Goal: Task Accomplishment & Management: Manage account settings

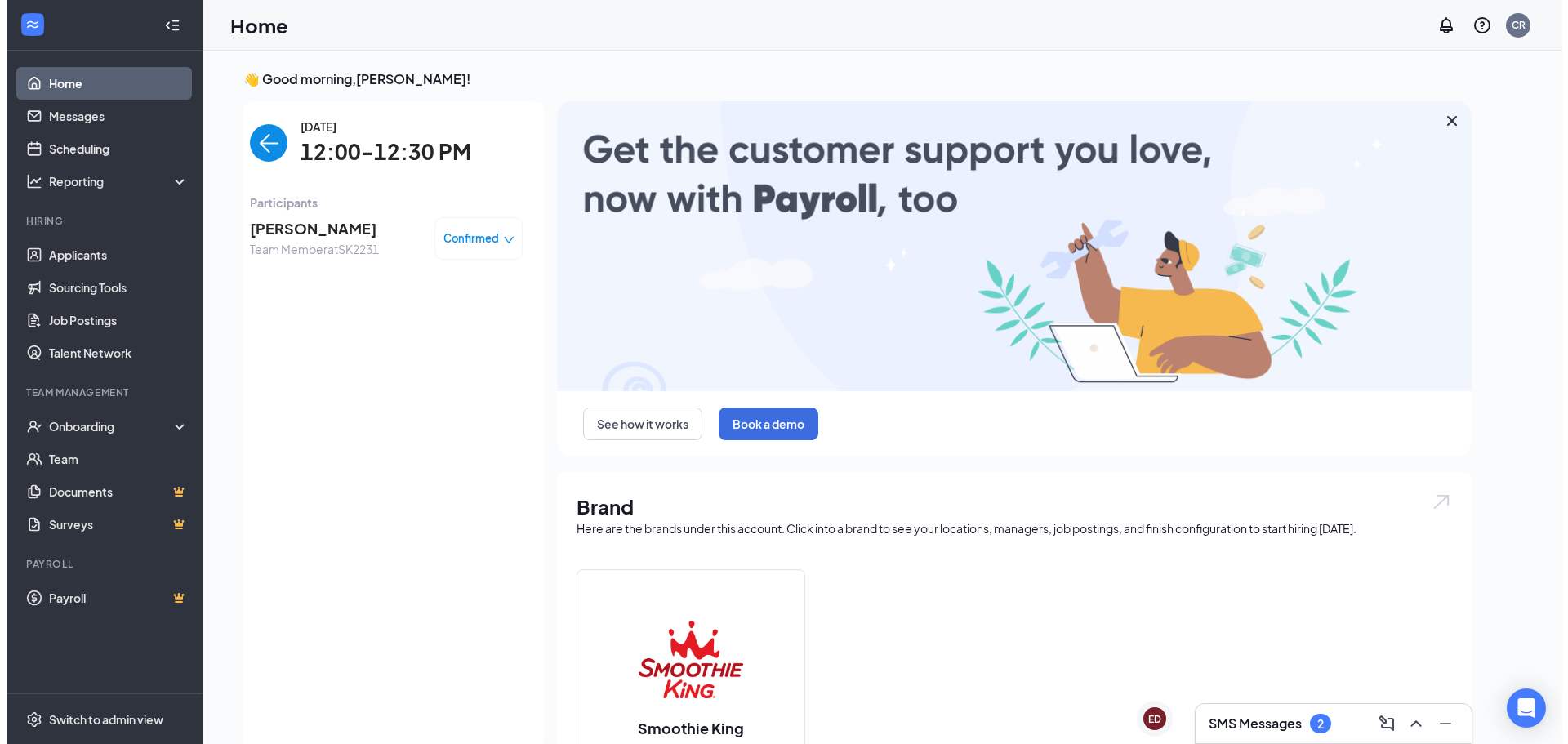
scroll to position [7, 0]
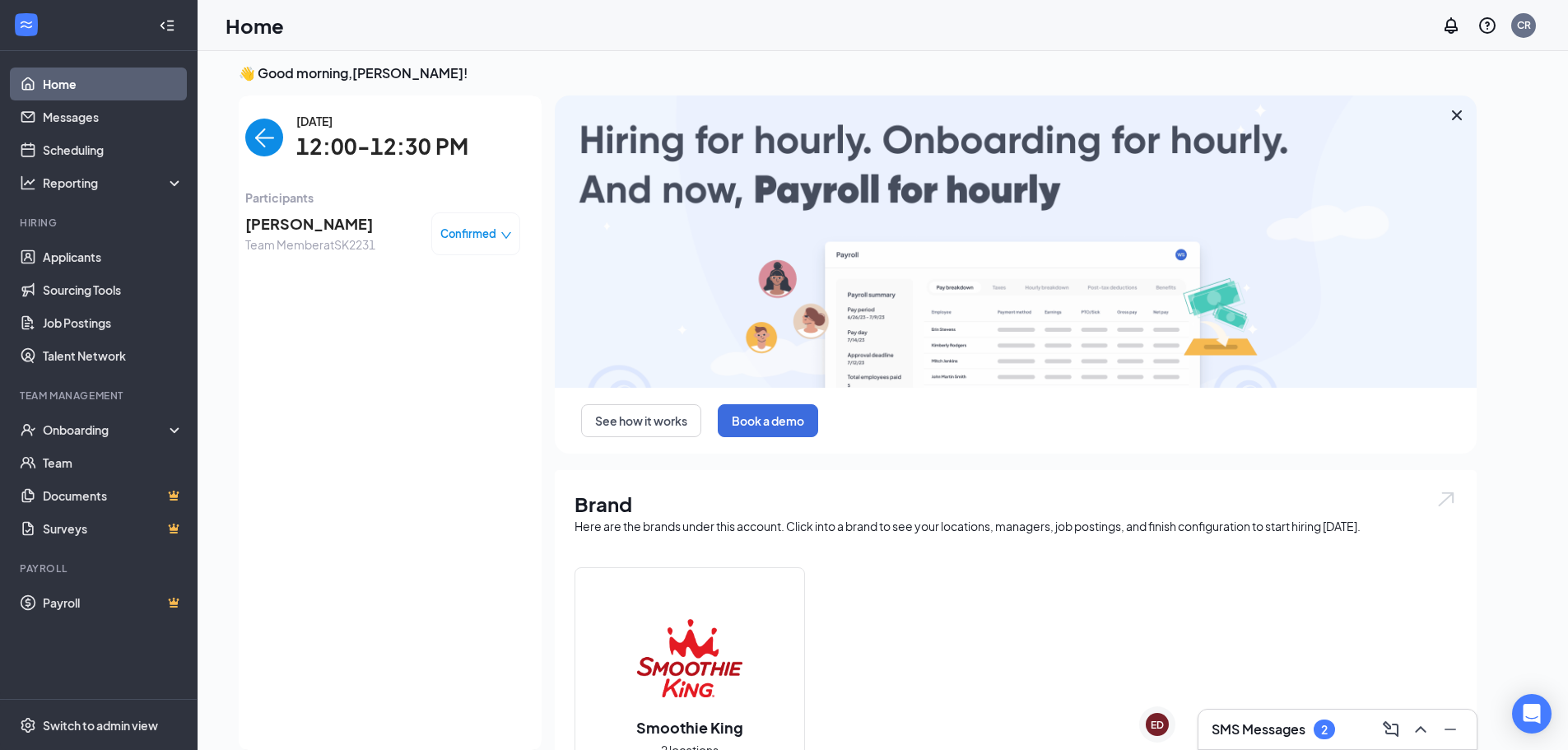
click at [481, 225] on span "Confirmed" at bounding box center [468, 234] width 56 height 17
click at [460, 311] on span "Mark complete" at bounding box center [427, 308] width 83 height 18
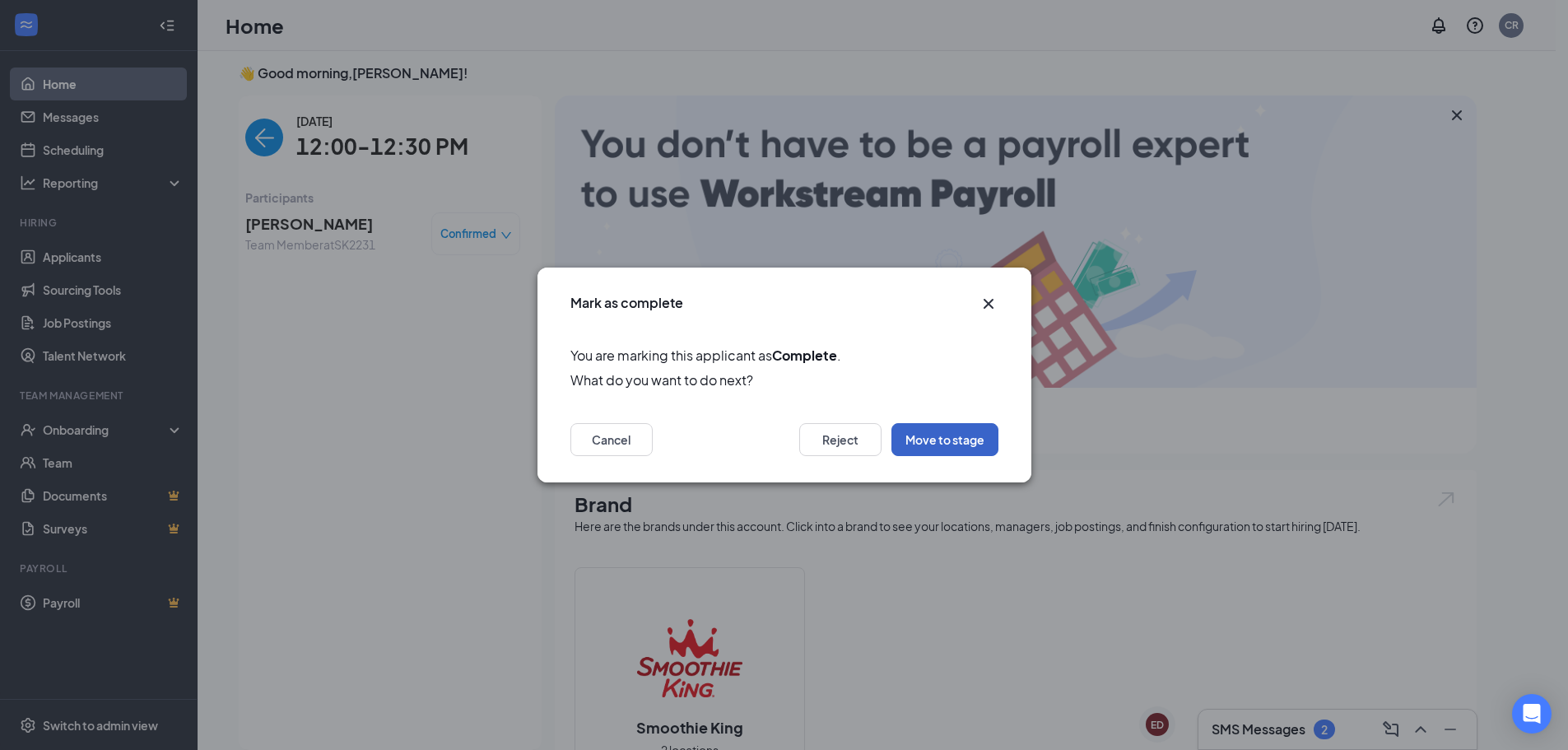
click at [981, 437] on button "Move to stage" at bounding box center [945, 440] width 107 height 33
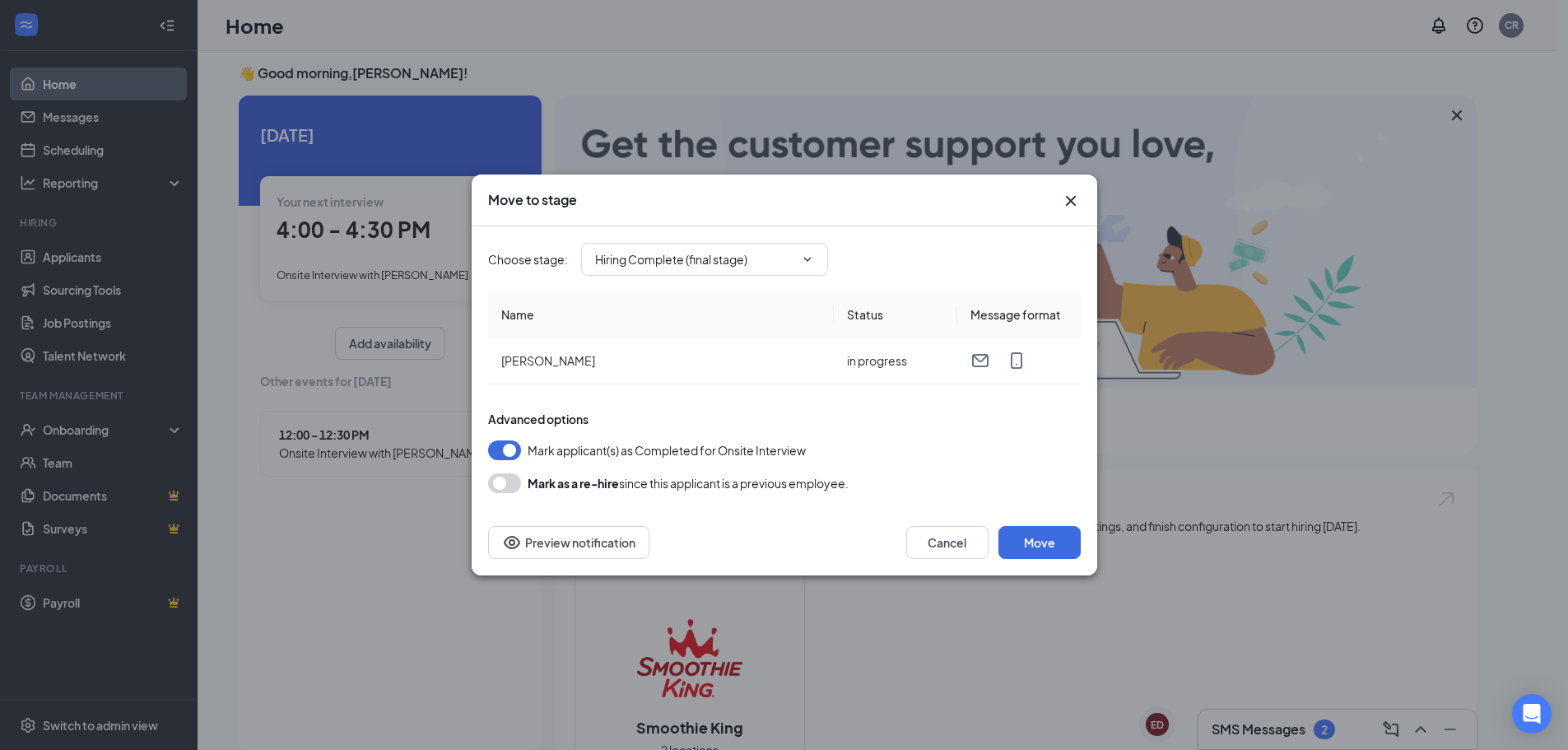
click at [1081, 204] on div "Move to stage" at bounding box center [784, 200] width 626 height 51
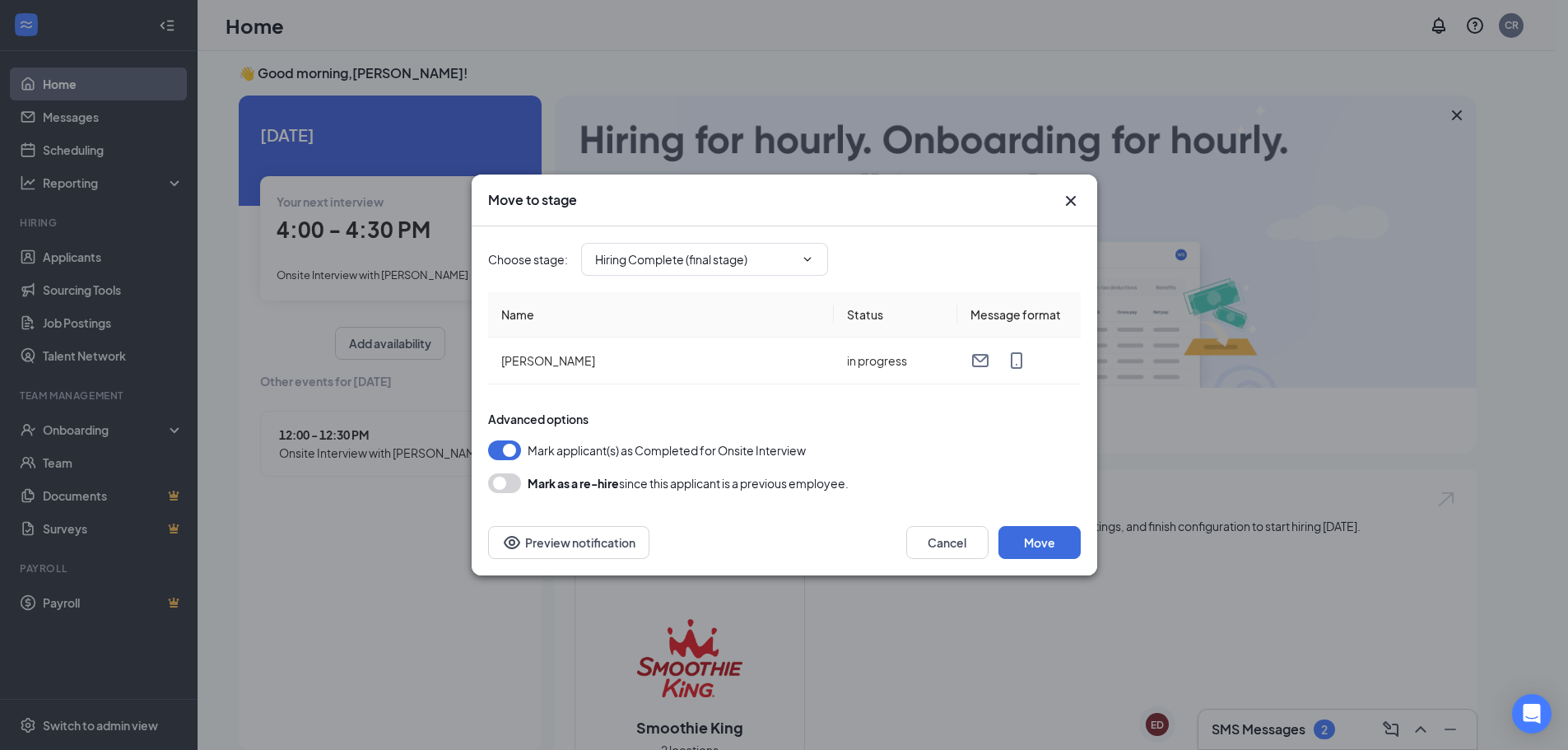
click at [1068, 197] on icon "Cross" at bounding box center [1070, 200] width 19 height 19
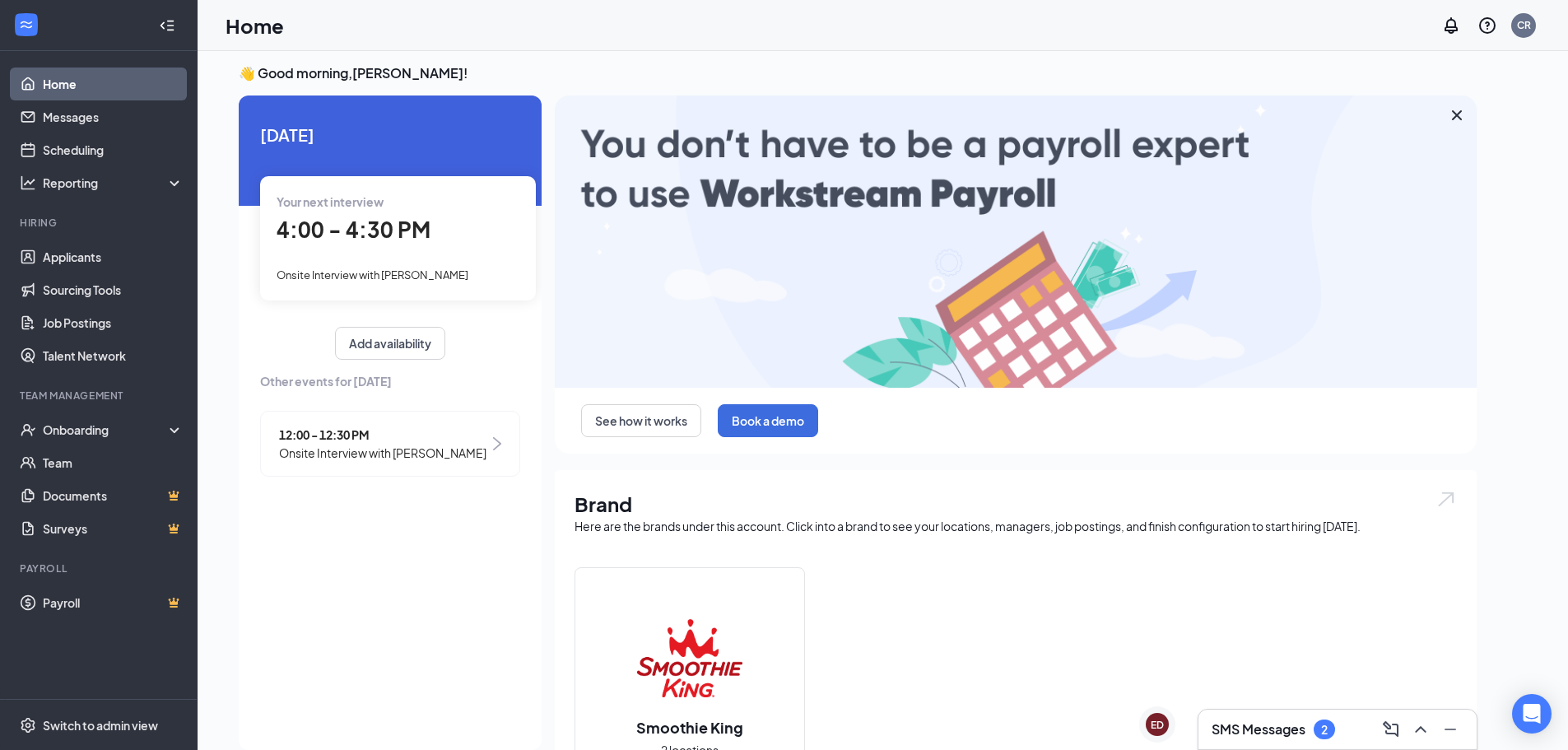
click at [413, 220] on span "4:00 - 4:30 PM" at bounding box center [353, 229] width 154 height 27
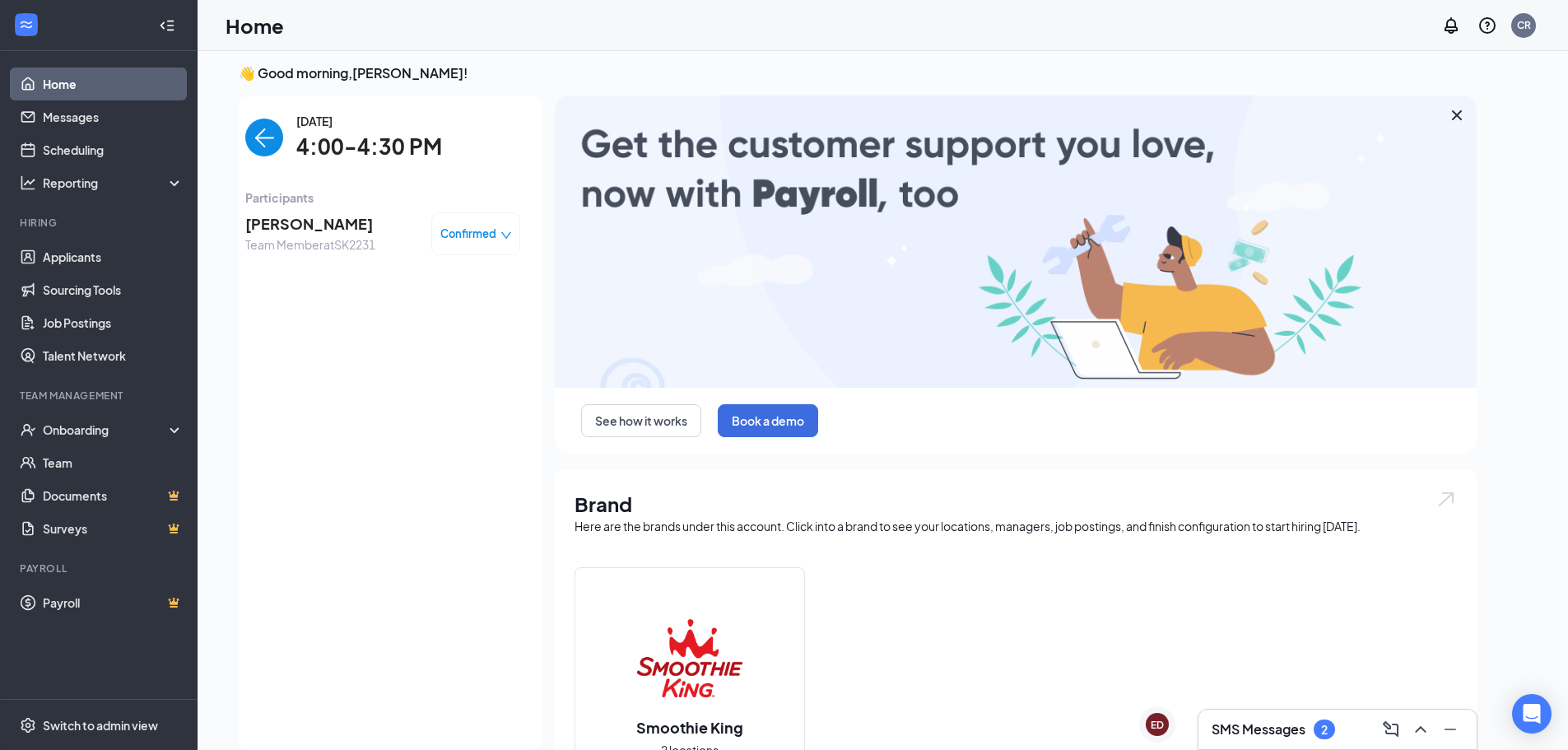
click at [322, 201] on span "Participants" at bounding box center [383, 197] width 275 height 18
click at [323, 213] on span "[PERSON_NAME]" at bounding box center [310, 224] width 130 height 23
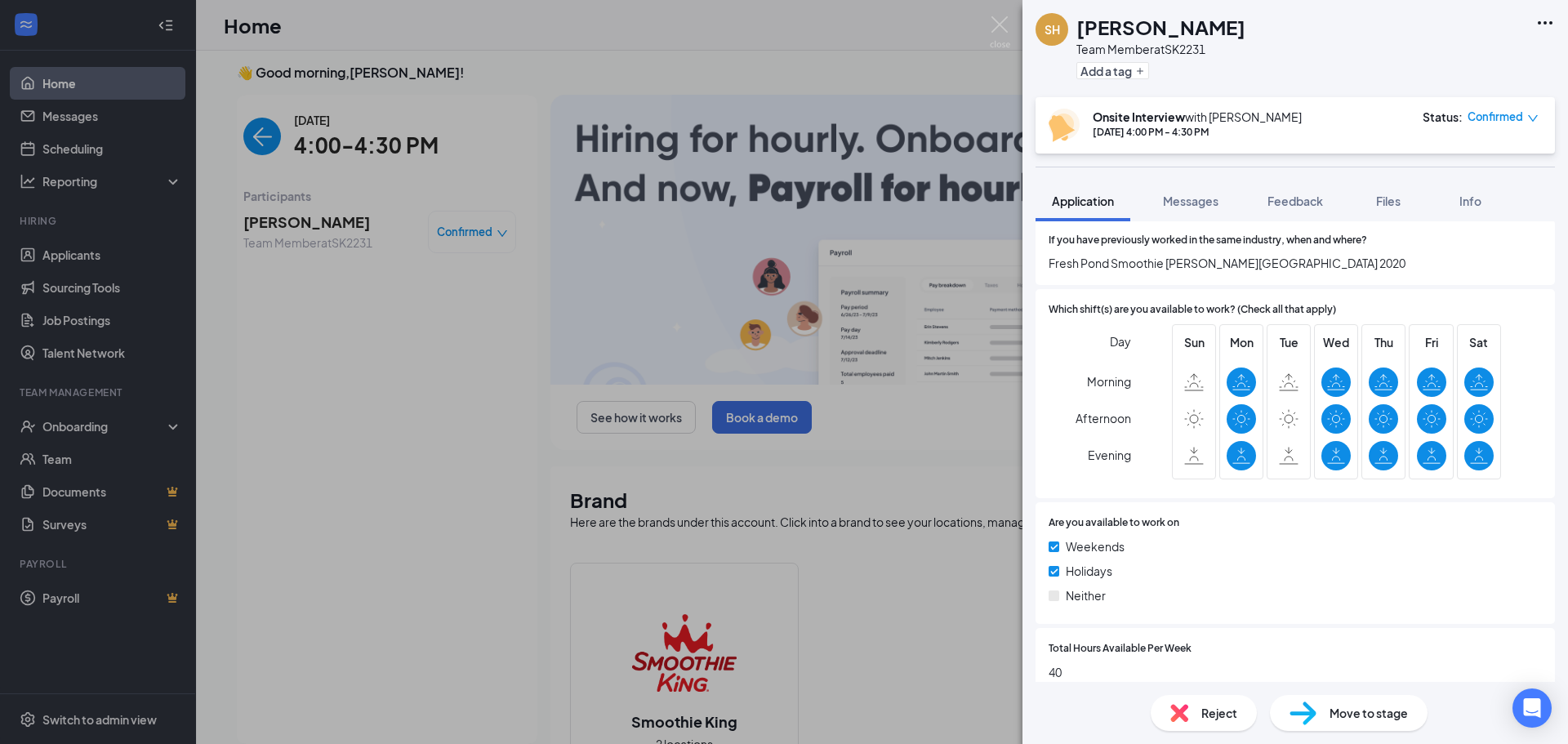
scroll to position [893, 0]
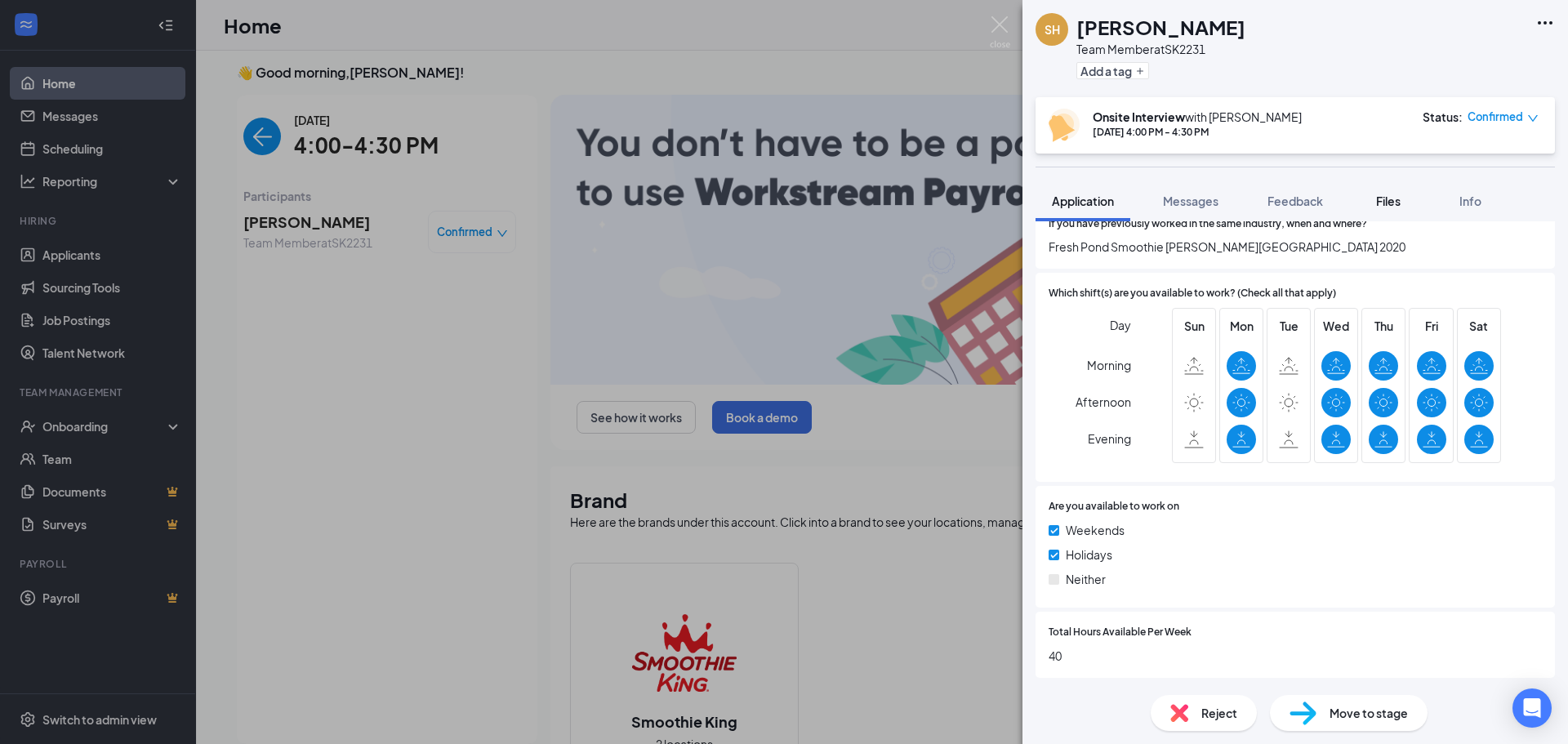
click at [1388, 195] on span "Files" at bounding box center [1388, 201] width 24 height 15
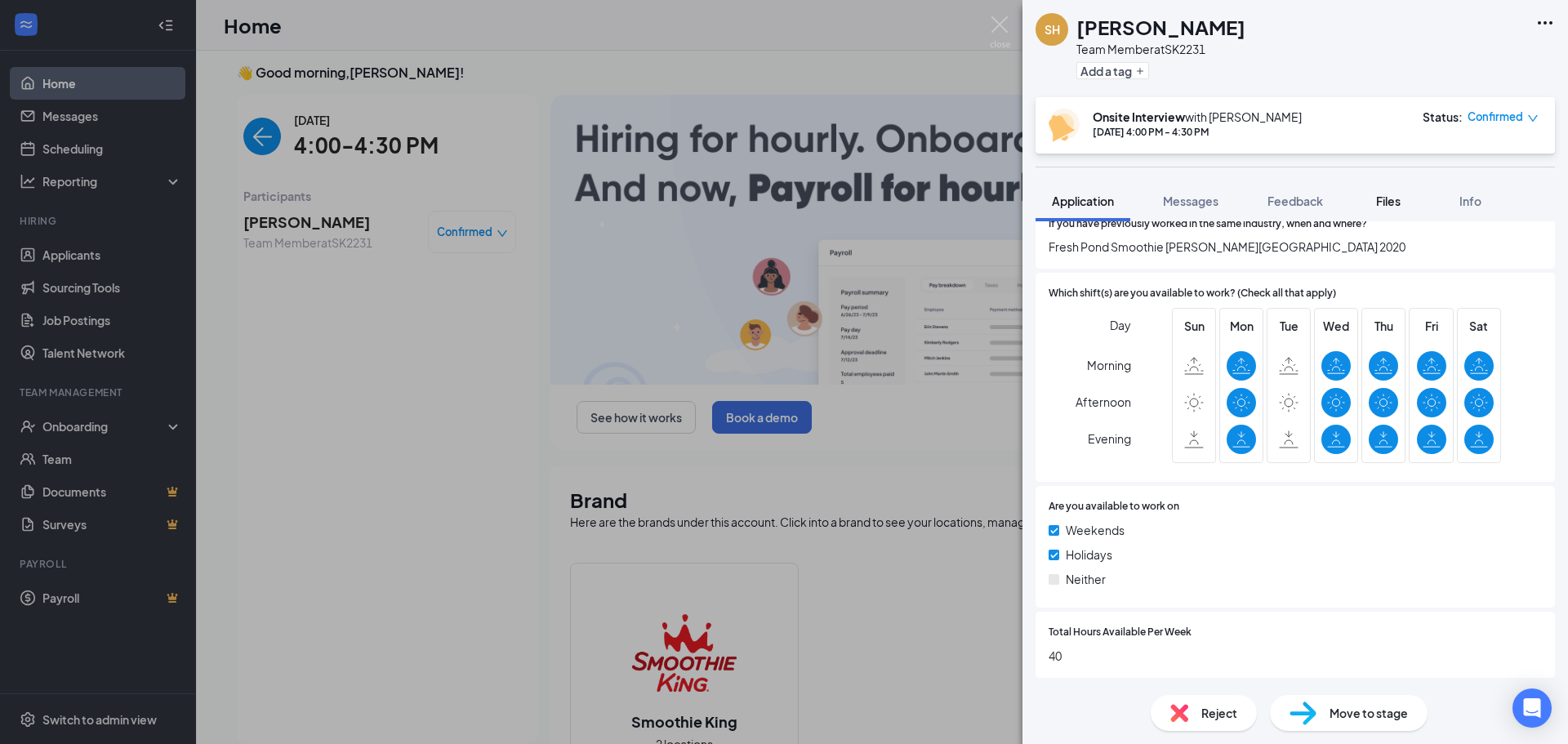
click at [1388, 195] on span "Files" at bounding box center [1388, 201] width 24 height 15
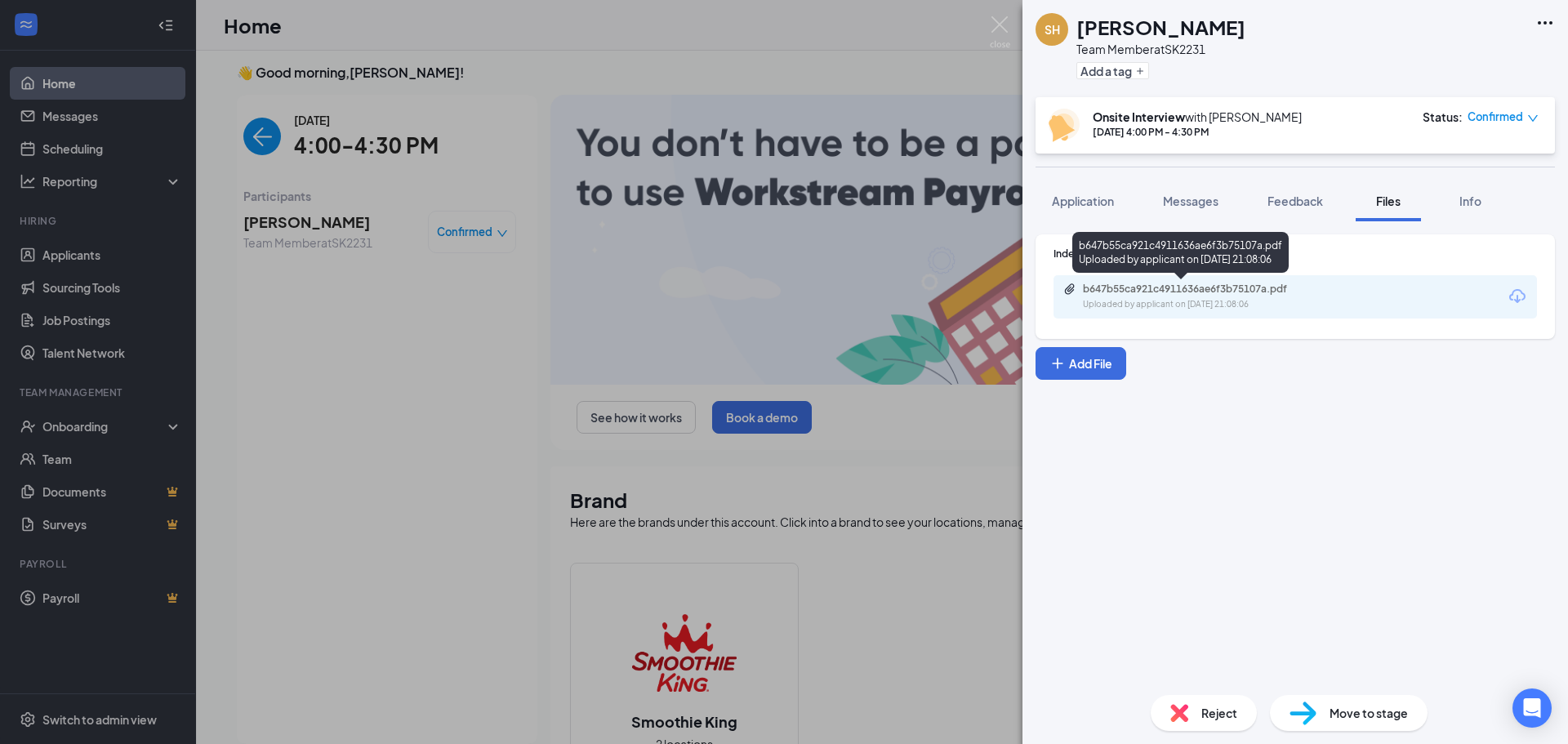
click at [1268, 302] on div "Uploaded by applicant on [DATE] 21:08:06" at bounding box center [1205, 305] width 245 height 13
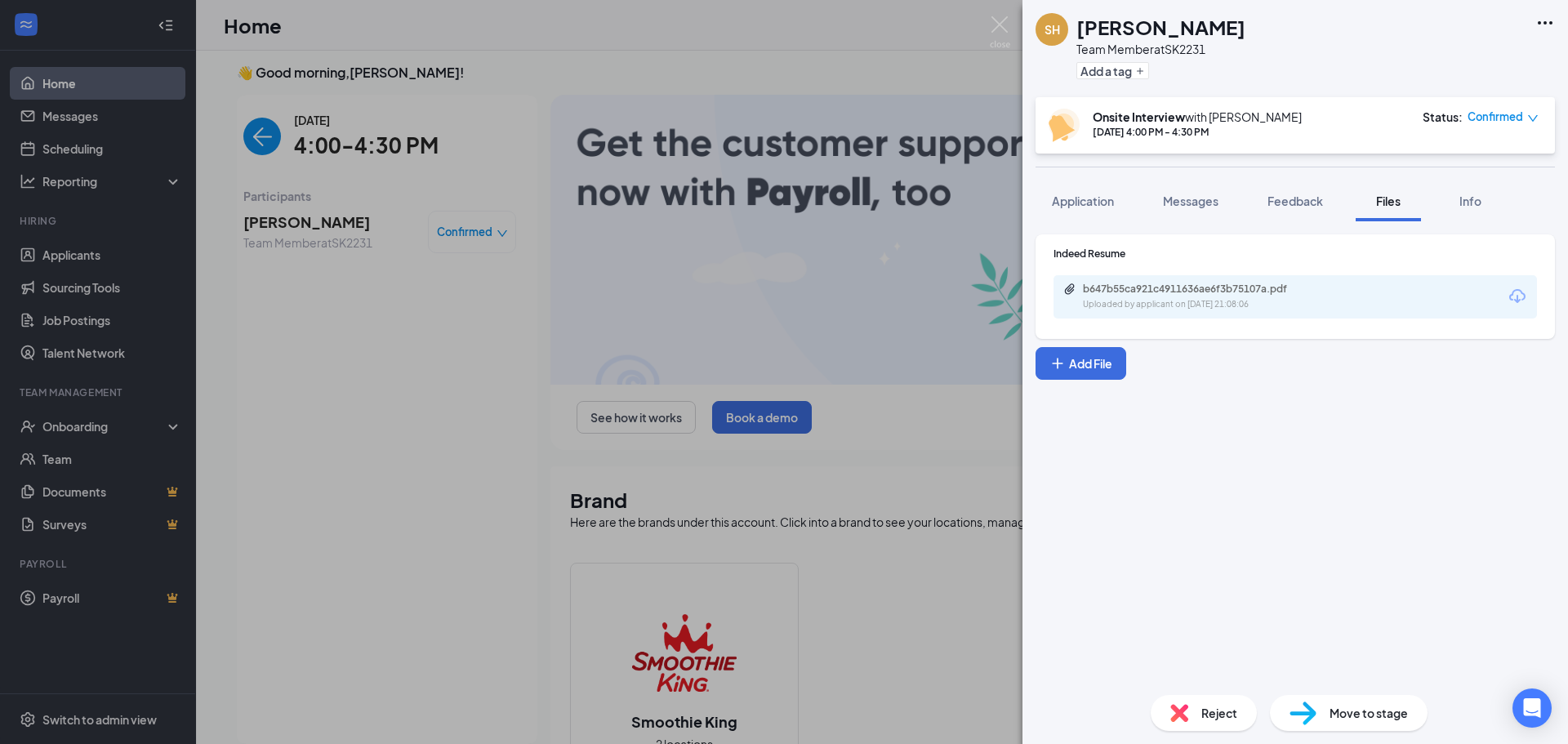
click at [578, 552] on div "SH [PERSON_NAME] Team Member at SK2231 Add a tag Onsite Interview with [PERSON_…" at bounding box center [784, 372] width 1568 height 744
